Goal: Find specific page/section: Find specific page/section

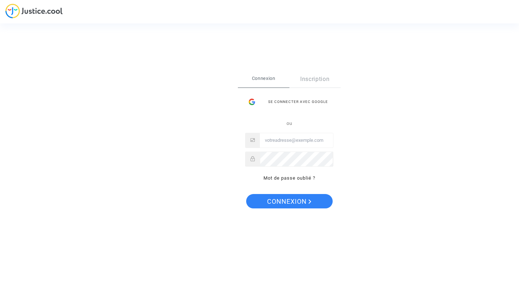
type input "arafat.trabelsi@tunisair.com.tn"
click at [288, 204] on span "Connexion" at bounding box center [289, 201] width 44 height 15
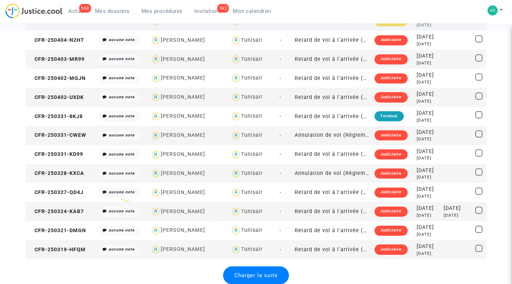
scroll to position [840, 0]
click at [270, 270] on div "Charger la suite" at bounding box center [256, 275] width 66 height 18
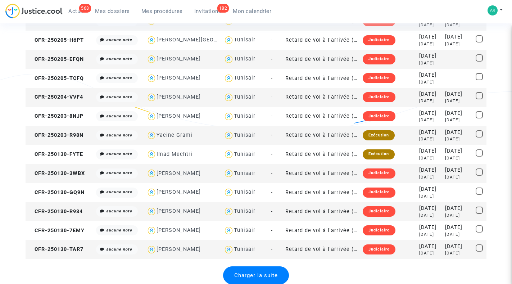
scroll to position [1792, 0]
click at [268, 276] on span "Charger la suite" at bounding box center [256, 275] width 44 height 6
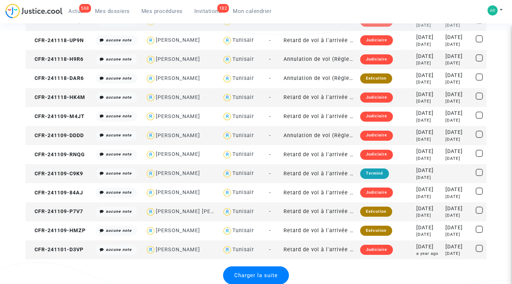
scroll to position [2744, 0]
click at [263, 274] on span "Charger la suite" at bounding box center [256, 275] width 44 height 6
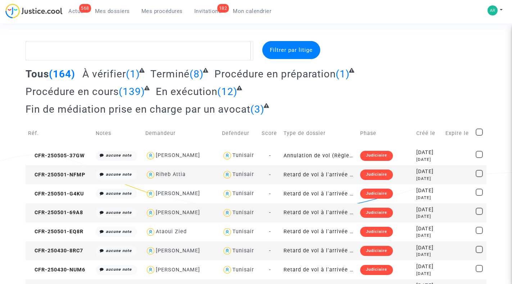
scroll to position [0, 0]
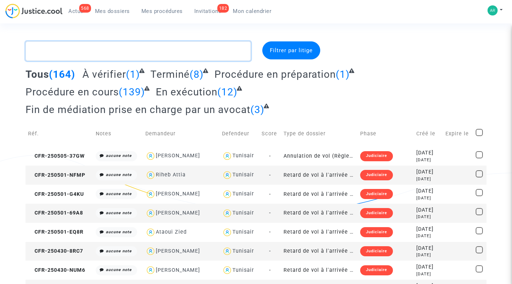
paste textarea "CFR-250825-NHHU@mail.justice.cool"
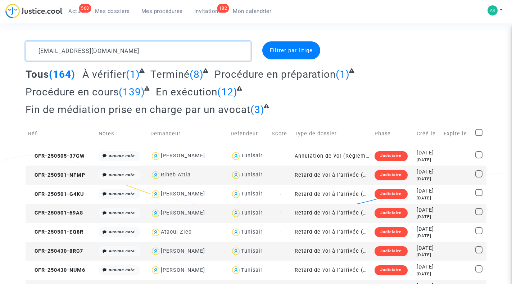
type textarea "CFR-250825-NHHU@mail.justice.cool"
